Goal: Transaction & Acquisition: Purchase product/service

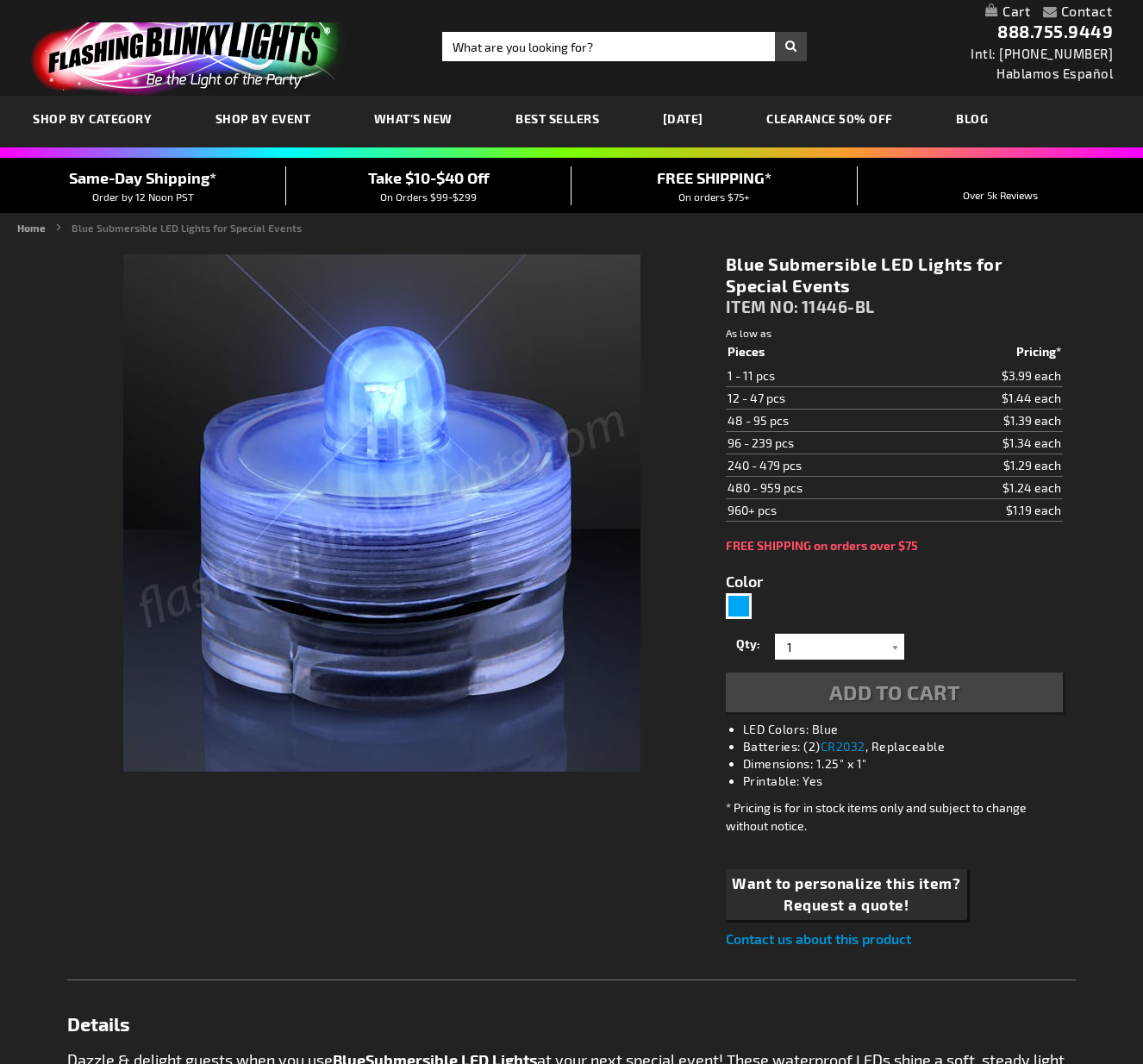
click at [896, 652] on div "Qty 1 2 3 4 5 6 7 8 9 10 11 12 24 36 48 60 72 84 96 108 120 132 144 156 168 180…" at bounding box center [894, 671] width 337 height 83
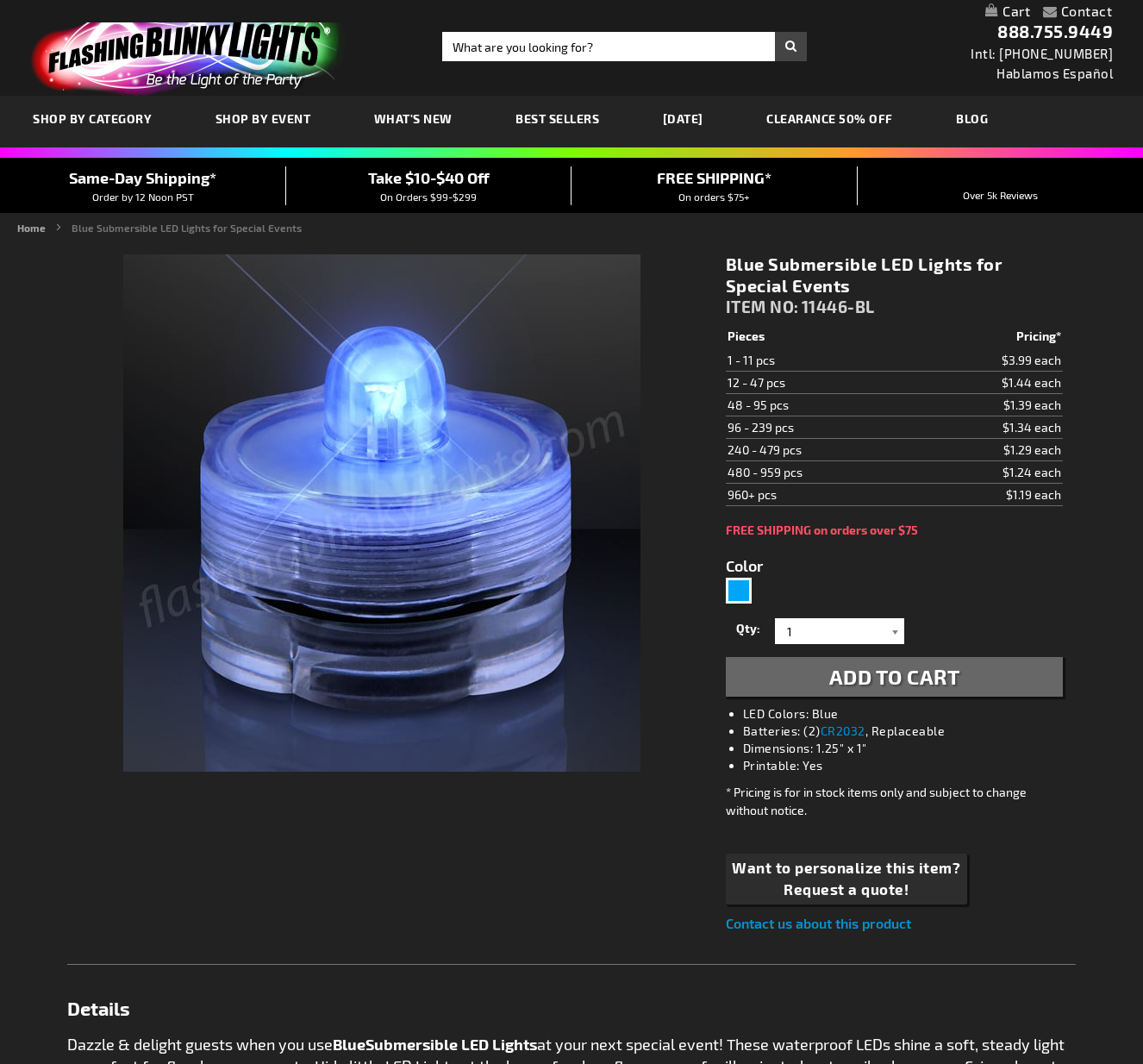
click at [894, 629] on div at bounding box center [895, 631] width 17 height 26
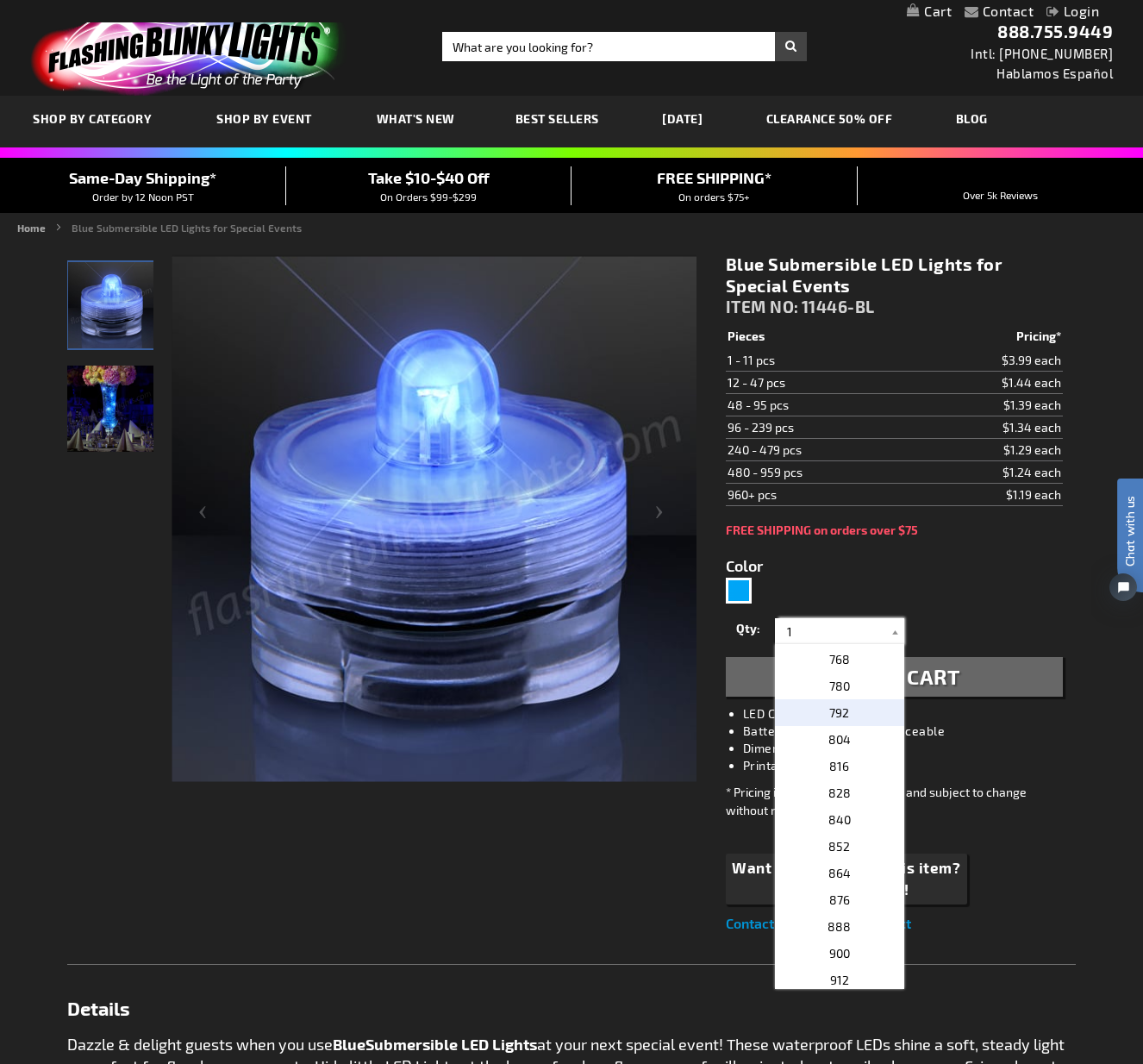
scroll to position [1983, 0]
click at [835, 947] on span "900" at bounding box center [840, 946] width 21 height 15
type input "900"
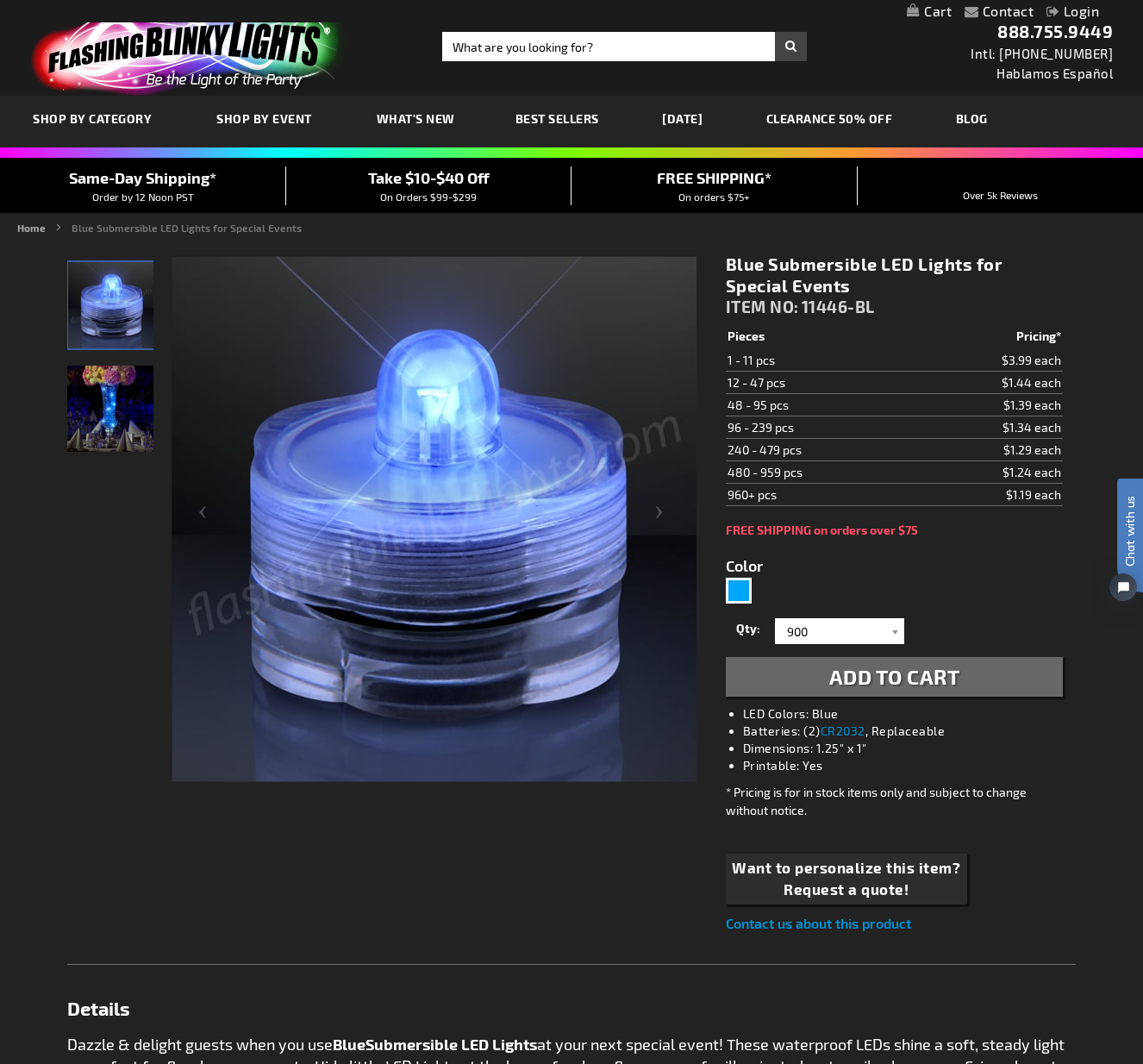
click at [873, 676] on span "Add to Cart" at bounding box center [895, 675] width 131 height 25
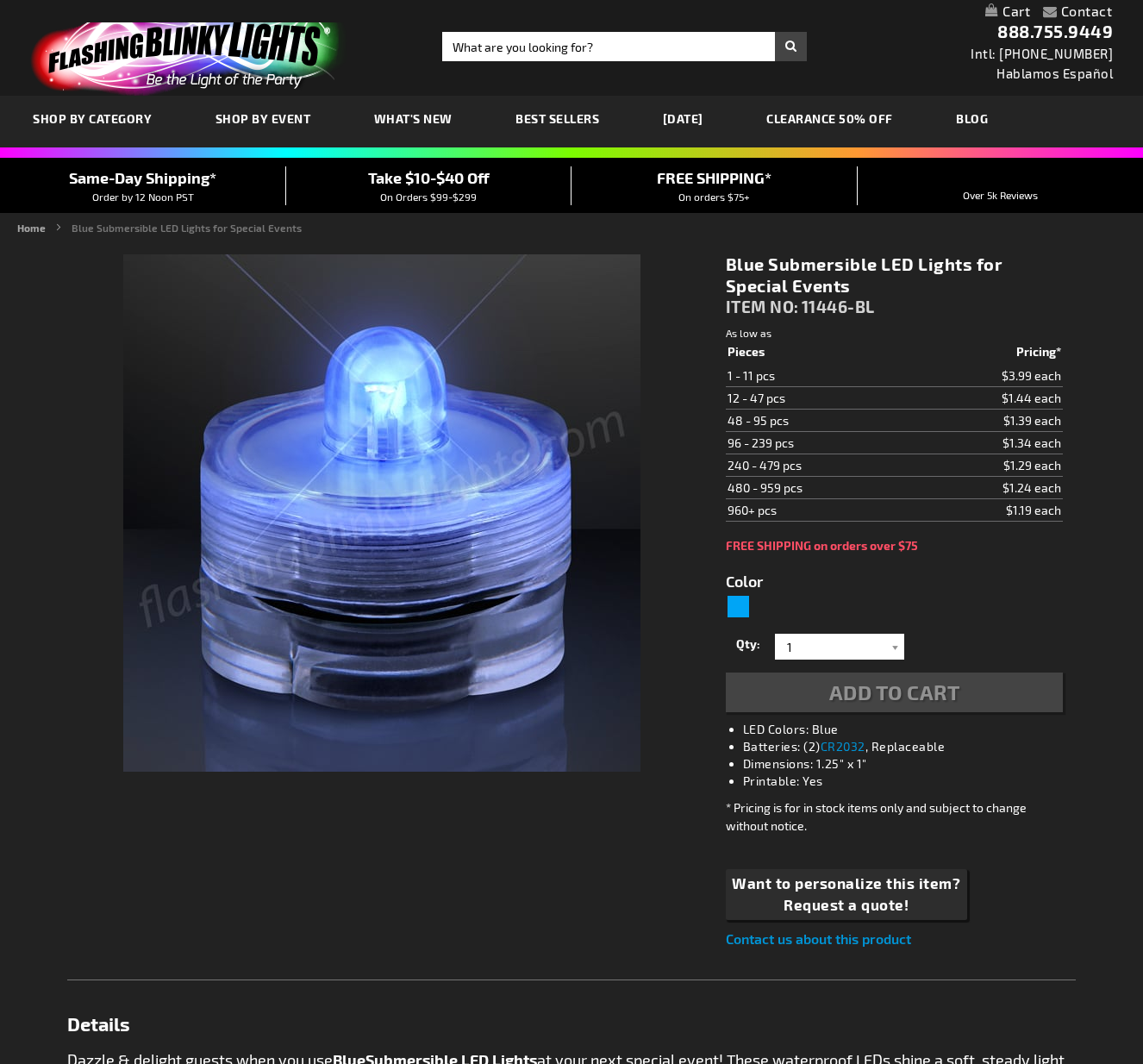
type input "5629"
